Goal: Communication & Community: Answer question/provide support

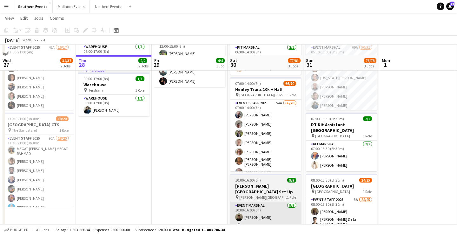
scroll to position [57, 0]
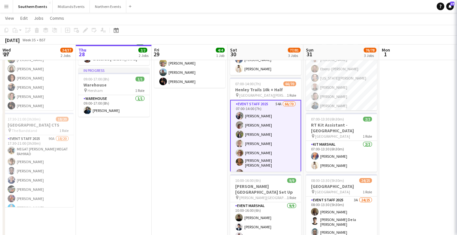
scroll to position [0, 151]
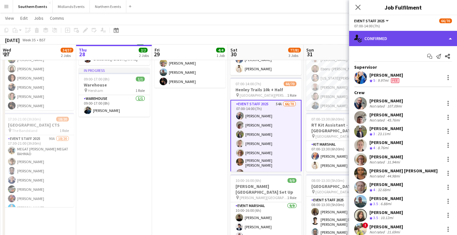
click at [392, 40] on div "single-neutral-actions-check-2 Confirmed" at bounding box center [403, 38] width 108 height 15
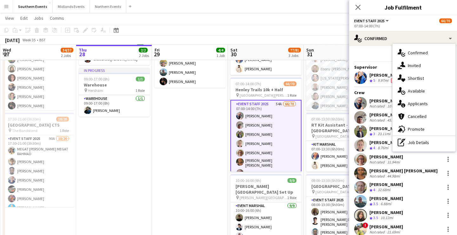
click at [377, 51] on div "Start chat Send notification Share" at bounding box center [403, 56] width 98 height 10
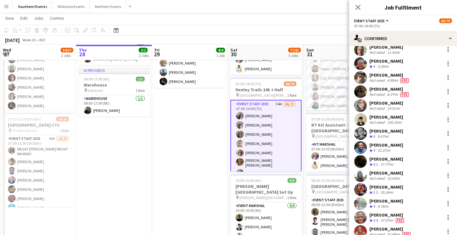
scroll to position [846, 0]
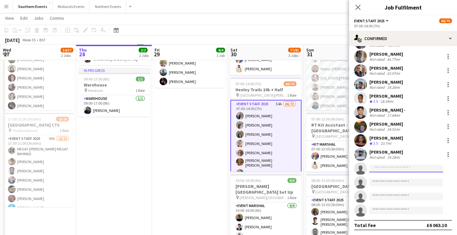
click at [381, 168] on input at bounding box center [406, 168] width 74 height 8
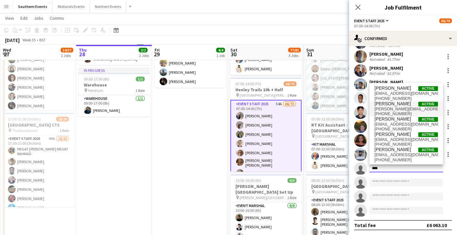
type input "****"
click at [406, 109] on span "nell.cobbold@runthrough.co.uk" at bounding box center [406, 108] width 63 height 5
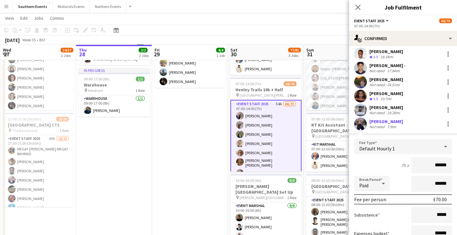
scroll to position [893, 0]
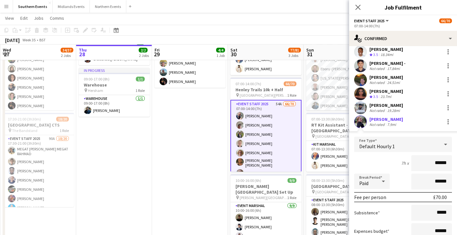
click at [440, 163] on input "******" at bounding box center [431, 163] width 41 height 16
type input "******"
click at [372, 156] on div "7h x ******" at bounding box center [403, 163] width 98 height 16
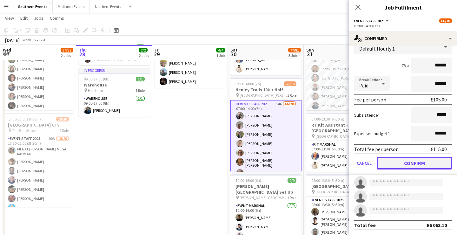
click at [405, 163] on button "Confirm" at bounding box center [414, 162] width 75 height 13
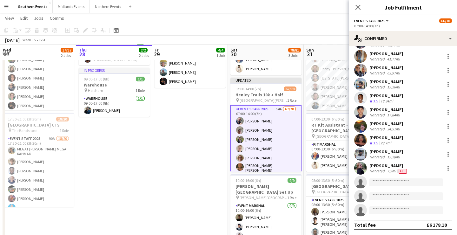
scroll to position [846, 0]
click at [415, 166] on div "Nellie Cobbold Not rated 7.9mi Fee" at bounding box center [403, 168] width 108 height 13
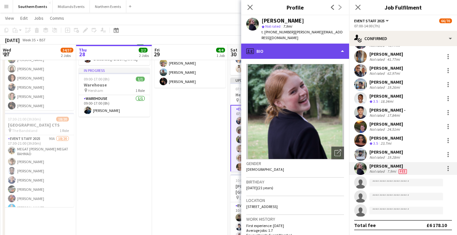
click at [308, 45] on div "profile Bio" at bounding box center [295, 50] width 108 height 15
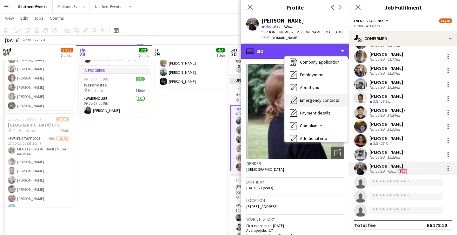
scroll to position [20, 0]
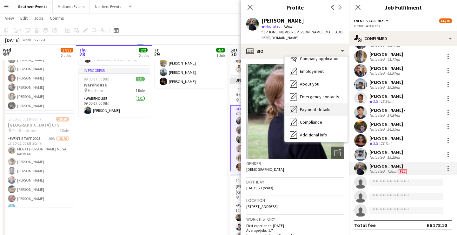
click at [315, 106] on span "Payment details" at bounding box center [315, 109] width 30 height 6
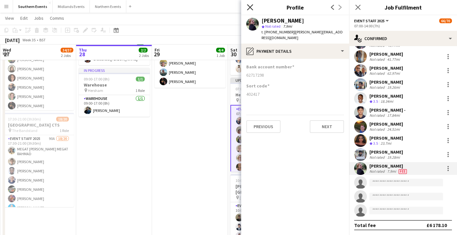
click at [249, 5] on icon "Close pop-in" at bounding box center [250, 7] width 6 height 6
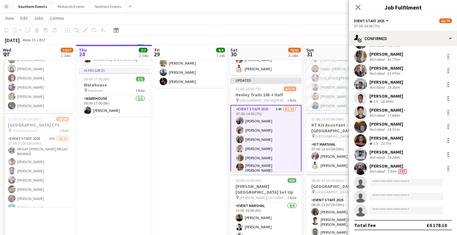
click at [248, 27] on app-toolbar "Copy Paste Paste Command V Paste with crew Command Shift V Paste linked Job Del…" at bounding box center [228, 30] width 457 height 11
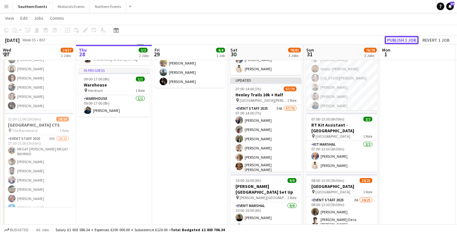
click at [393, 41] on button "Publish 1 job" at bounding box center [402, 40] width 34 height 8
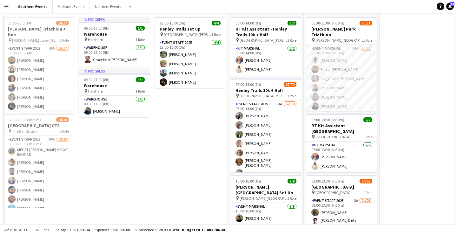
scroll to position [0, 0]
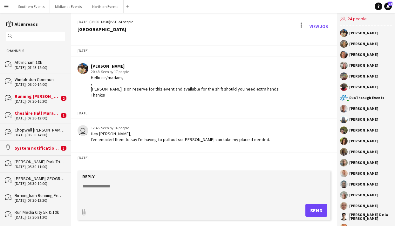
scroll to position [876, 0]
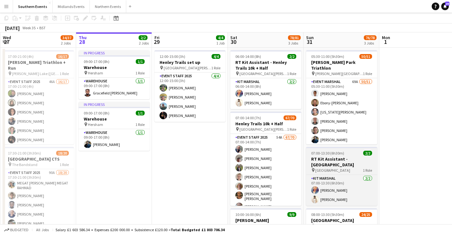
scroll to position [30, 0]
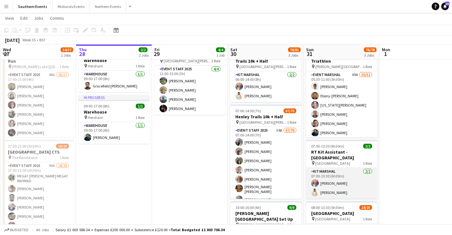
click at [349, 198] on app-card-role "Kit Marshal [DATE] 07:00-13:30 (6h30m) [PERSON_NAME] [PERSON_NAME]" at bounding box center [341, 183] width 71 height 31
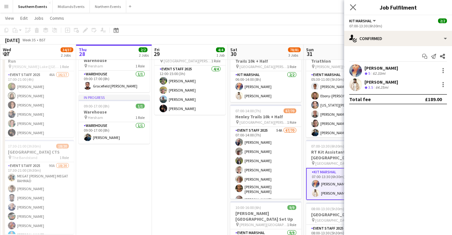
click at [355, 3] on app-icon "Close pop-in" at bounding box center [353, 7] width 9 height 9
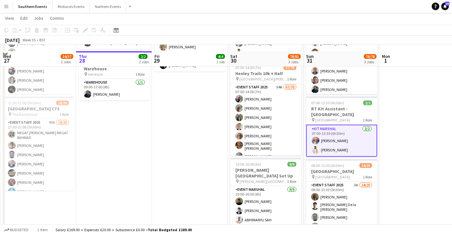
scroll to position [80, 0]
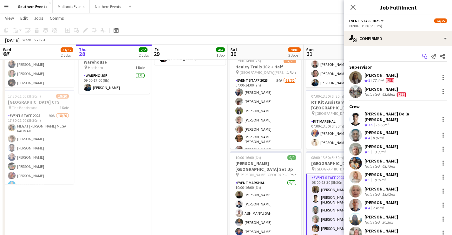
click at [422, 54] on icon "Start chat" at bounding box center [424, 56] width 5 height 5
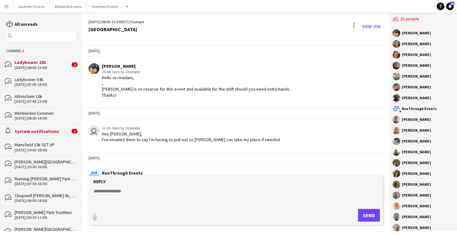
scroll to position [1002, 0]
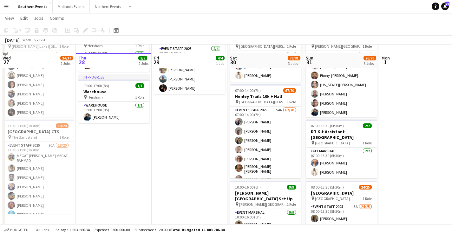
scroll to position [60, 0]
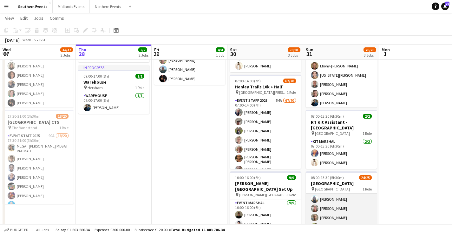
click at [338, 196] on app-card-role "Event Staff 2025 3A 24/25 08:00-13:30 (5h30m) [PERSON_NAME] [PERSON_NAME] De la…" at bounding box center [341, 230] width 71 height 244
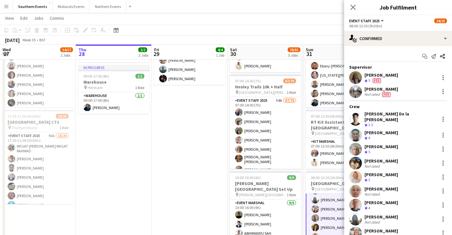
scroll to position [86, 0]
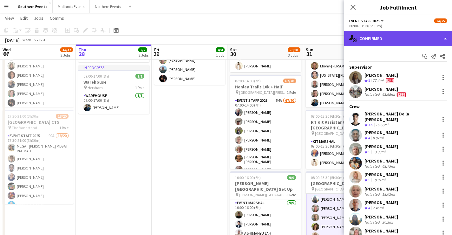
click at [415, 37] on div "single-neutral-actions-check-2 Confirmed" at bounding box center [398, 38] width 108 height 15
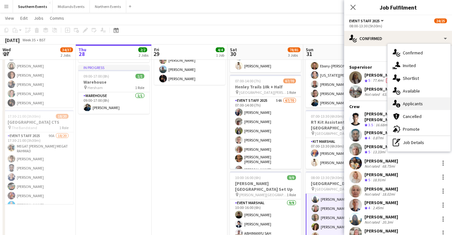
click at [419, 102] on div "single-neutral-actions-information Applicants" at bounding box center [419, 103] width 63 height 13
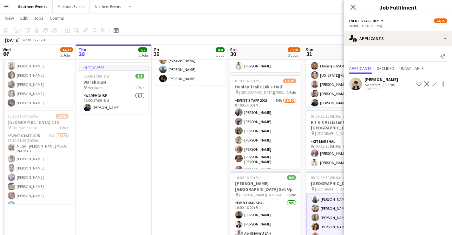
click at [387, 84] on div "87.71mi" at bounding box center [388, 84] width 15 height 5
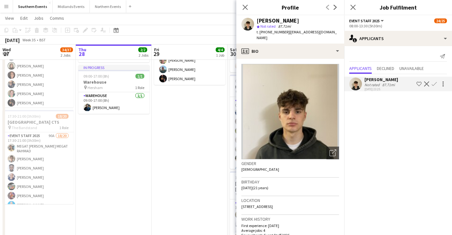
click at [427, 84] on app-icon "Decline" at bounding box center [426, 83] width 5 height 5
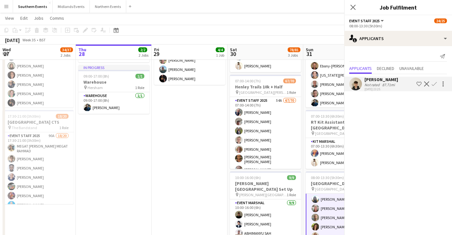
scroll to position [0, 0]
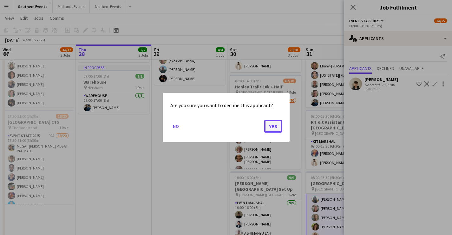
click at [276, 124] on button "Yes" at bounding box center [273, 126] width 18 height 13
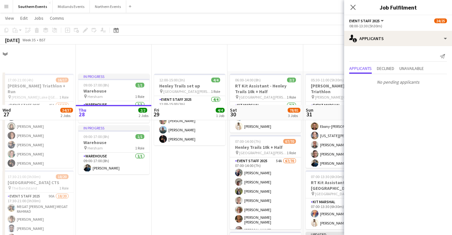
scroll to position [60, 0]
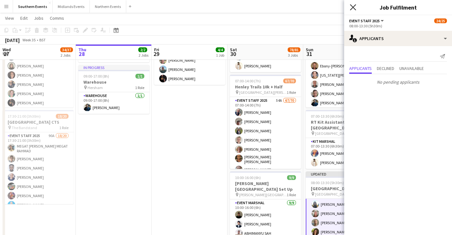
click at [356, 9] on icon "Close pop-in" at bounding box center [353, 7] width 6 height 6
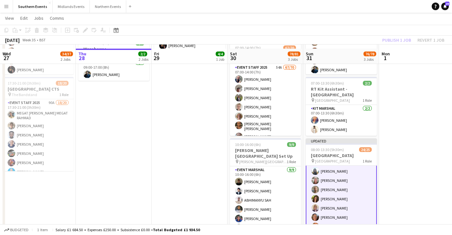
scroll to position [100, 0]
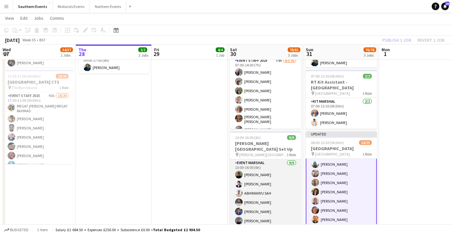
click at [263, 192] on app-card-role "Event Marshal [DATE] 10:00-16:00 (6h) [PERSON_NAME] [PERSON_NAME] [PERSON_NAME]…" at bounding box center [265, 206] width 71 height 95
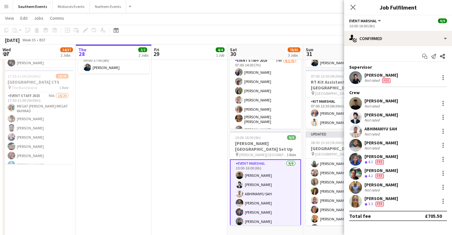
scroll to position [85, 0]
click at [428, 56] on app-icon "Start chat" at bounding box center [425, 56] width 9 height 9
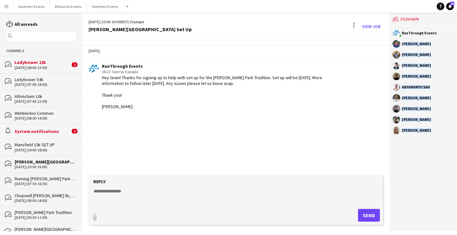
drag, startPoint x: 402, startPoint y: 44, endPoint x: 430, endPoint y: 131, distance: 91.1
click at [430, 131] on div "RunThrough Events [PERSON_NAME] [PERSON_NAME] [PERSON_NAME] Gunda [PERSON_NAME]…" at bounding box center [423, 83] width 68 height 114
copy div "[PERSON_NAME] [PERSON_NAME] [PERSON_NAME] [PERSON_NAME] ABHIMANYU [PERSON_NAME]…"
click at [36, 8] on button "Southern Events Close" at bounding box center [31, 6] width 37 height 12
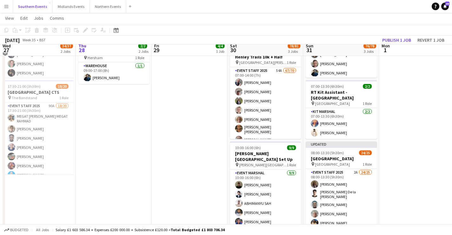
scroll to position [92, 0]
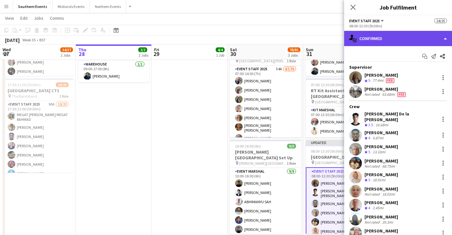
click at [412, 42] on div "single-neutral-actions-check-2 Confirmed" at bounding box center [398, 38] width 108 height 15
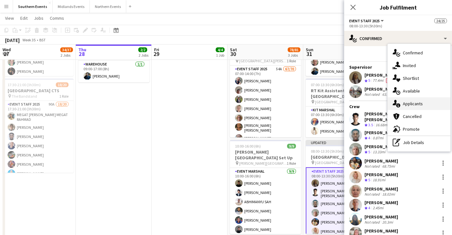
click at [418, 104] on div "single-neutral-actions-information Applicants" at bounding box center [419, 103] width 63 height 13
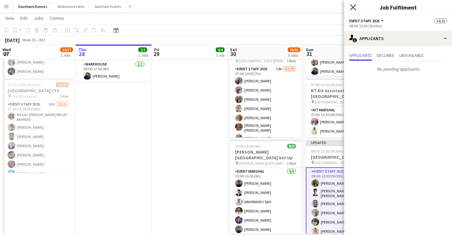
click at [353, 6] on icon "Close pop-in" at bounding box center [353, 7] width 6 height 6
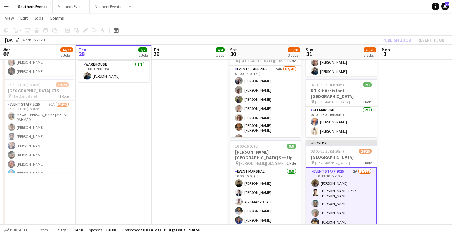
click at [361, 23] on app-page-menu "View Day view expanded Day view collapsed Month view Date picker Jump to [DATE]…" at bounding box center [226, 19] width 452 height 12
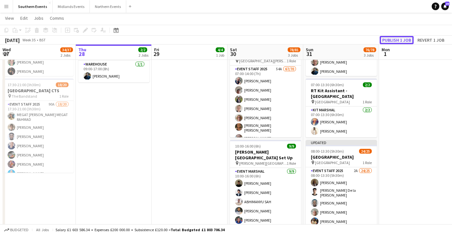
click at [394, 43] on button "Publish 1 job" at bounding box center [397, 40] width 34 height 8
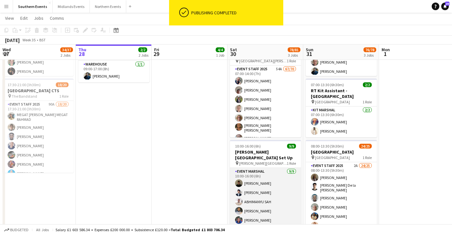
click at [271, 201] on app-card-role "Event Marshal [DATE] 10:00-16:00 (6h) [PERSON_NAME] [PERSON_NAME] [PERSON_NAME]…" at bounding box center [265, 215] width 71 height 95
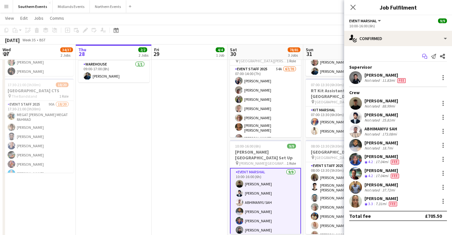
click at [427, 57] on icon at bounding box center [425, 57] width 3 height 3
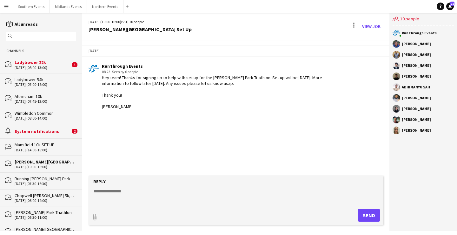
drag, startPoint x: 221, startPoint y: 74, endPoint x: 224, endPoint y: 91, distance: 17.1
click at [224, 91] on div "RunThrough Events 08:23 · Seen by 6 people Hey team! Thanks for signing up to h…" at bounding box center [218, 86] width 233 height 46
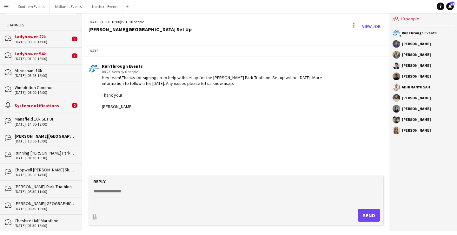
scroll to position [27, 0]
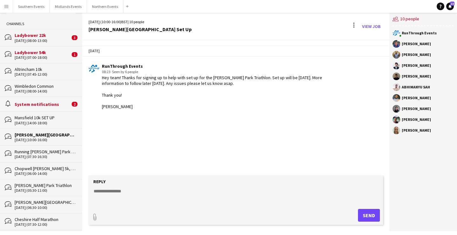
click at [49, 182] on div "[PERSON_NAME] Park Triathlon" at bounding box center [45, 185] width 61 height 6
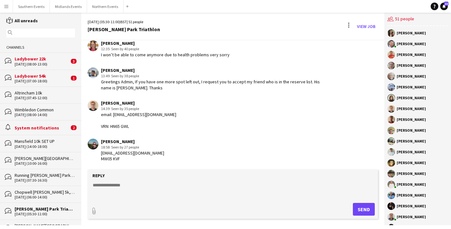
scroll to position [3, 0]
drag, startPoint x: 178, startPoint y: 87, endPoint x: 100, endPoint y: 83, distance: 77.9
click at [100, 83] on div "[PERSON_NAME] 13:49 · Seen by 38 people Greetings Admin, If you have one more s…" at bounding box center [209, 78] width 243 height 23
click at [103, 83] on div "Greetings Admin, If you have one more spot left out, I request you to accept my…" at bounding box center [215, 84] width 229 height 11
drag, startPoint x: 100, startPoint y: 88, endPoint x: 154, endPoint y: 89, distance: 53.7
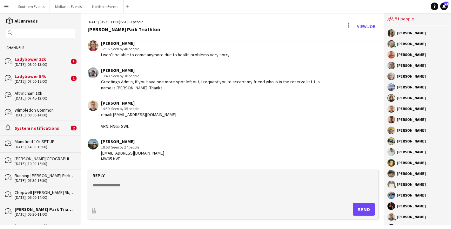
click at [154, 89] on div "[PERSON_NAME] 13:49 · Seen by 38 people Greetings Admin, If you have one more s…" at bounding box center [209, 78] width 243 height 23
click at [194, 90] on app-chat-message "[PERSON_NAME] 13:49 · Seen by 38 people Greetings Admin, If you have one more s…" at bounding box center [232, 79] width 303 height 30
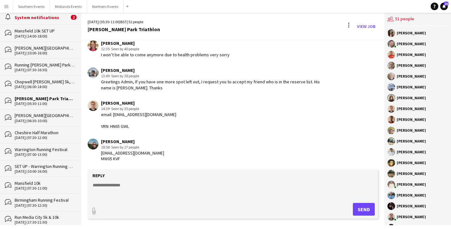
scroll to position [115, 0]
